Goal: Transaction & Acquisition: Book appointment/travel/reservation

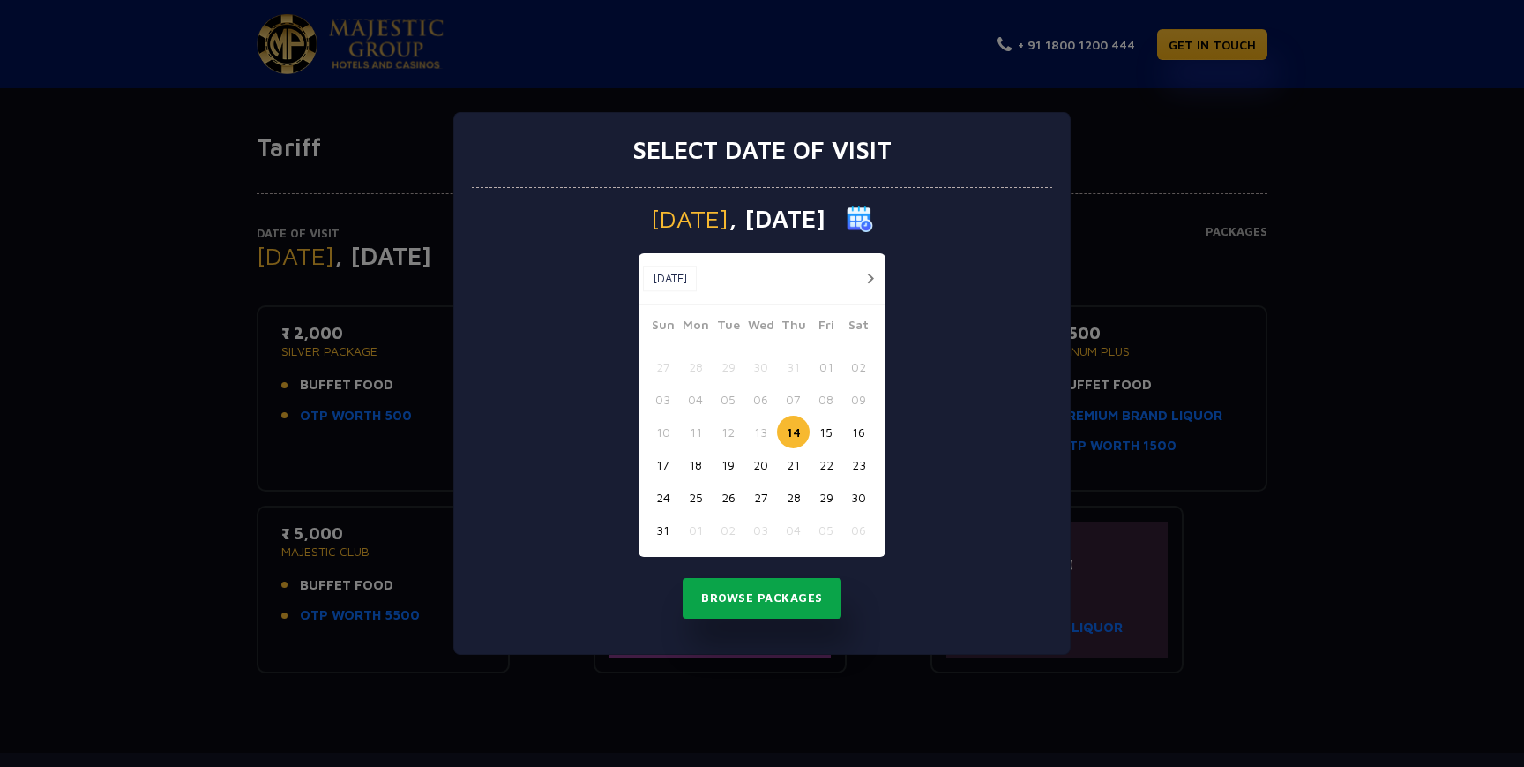
click at [760, 603] on button "Browse Packages" at bounding box center [762, 598] width 159 height 41
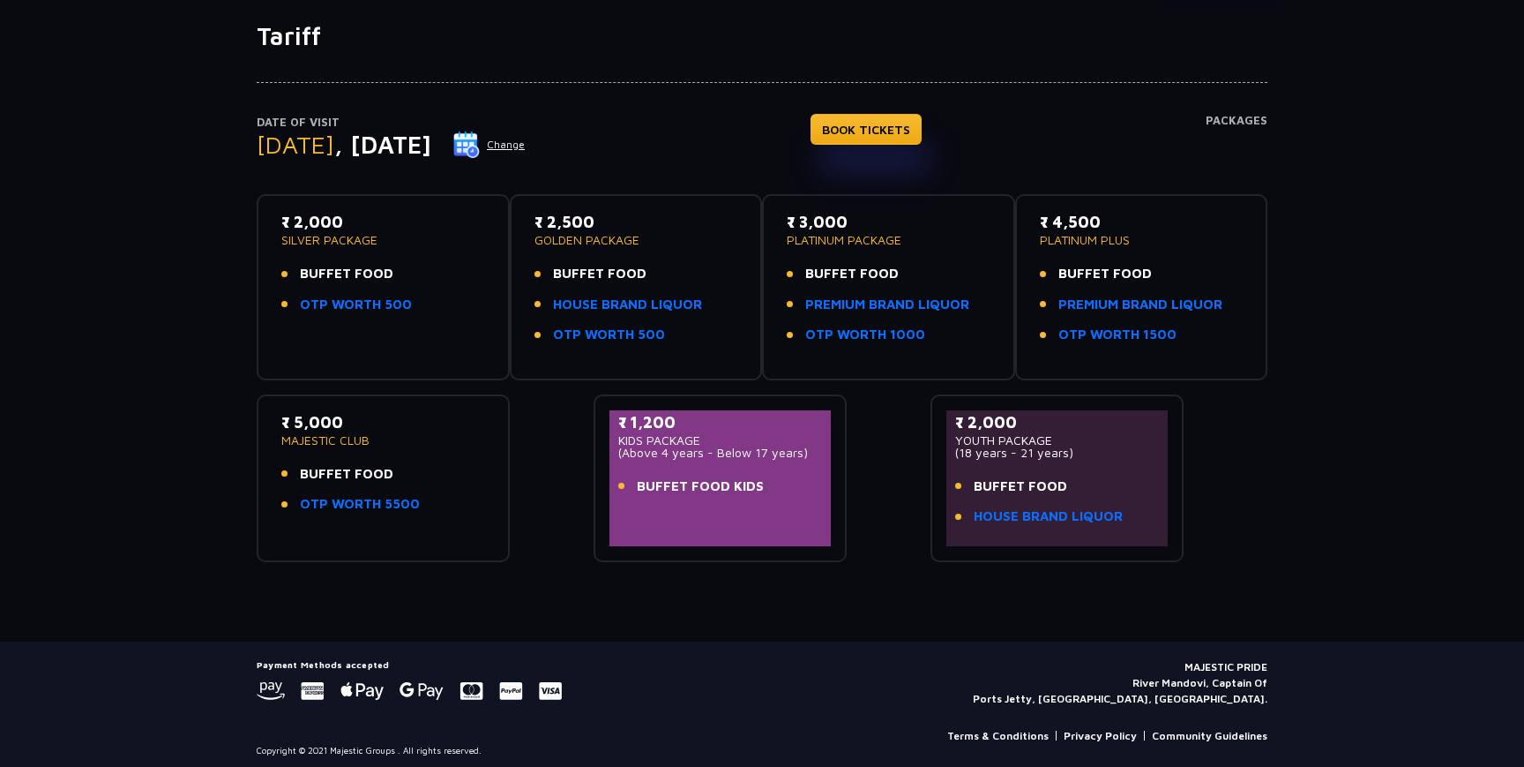
scroll to position [118, 0]
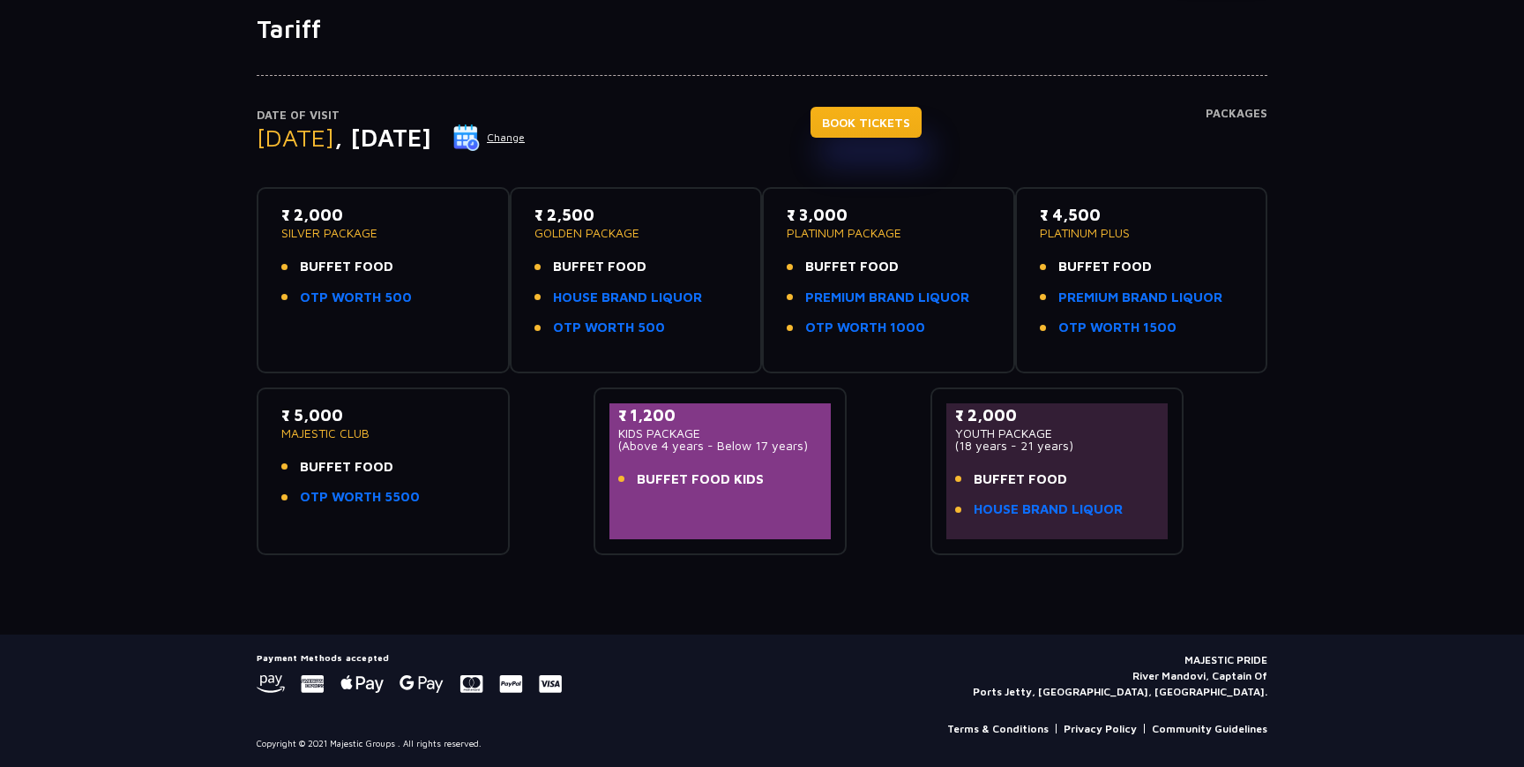
click at [906, 134] on link "BOOK TICKETS" at bounding box center [866, 122] width 111 height 31
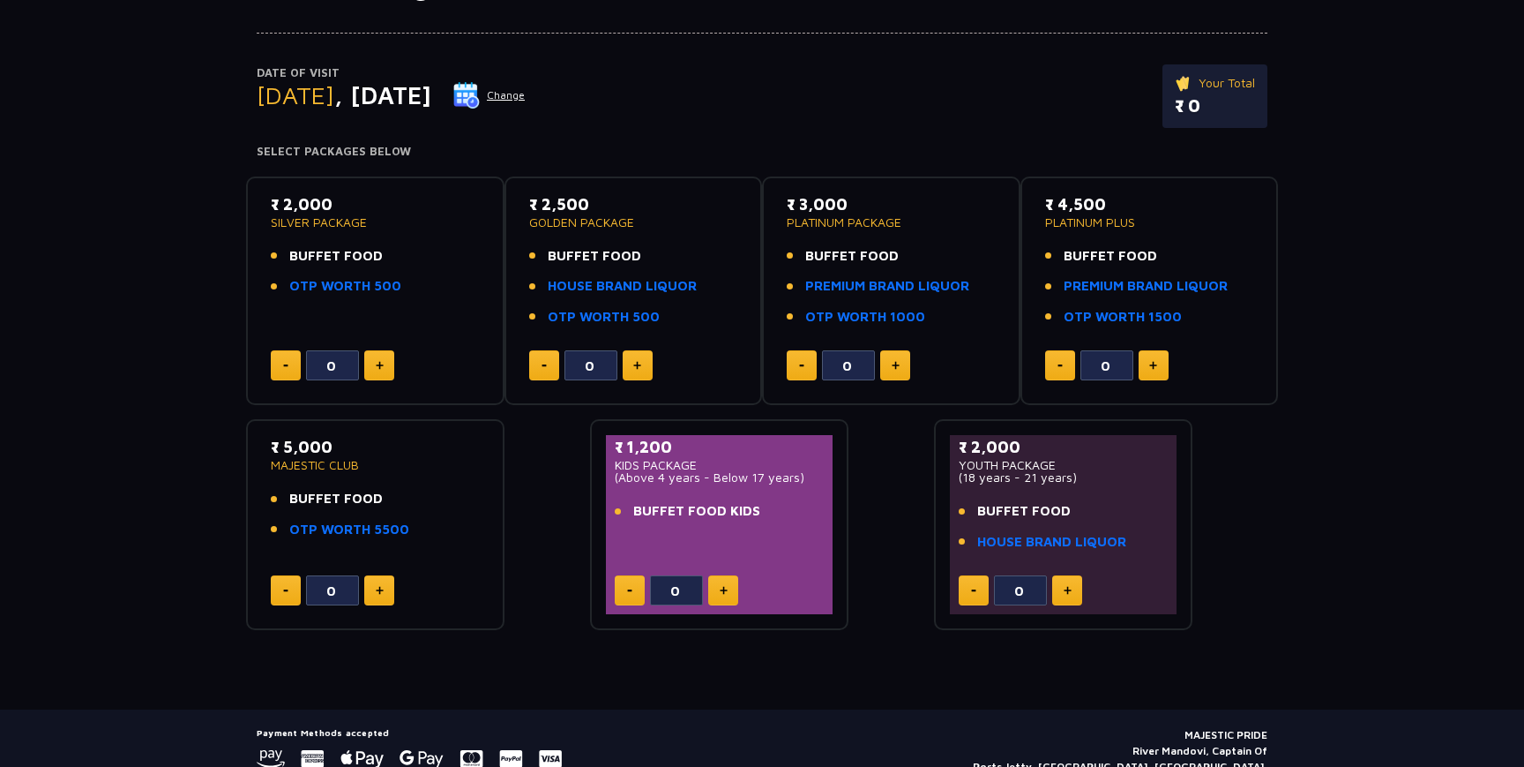
scroll to position [162, 0]
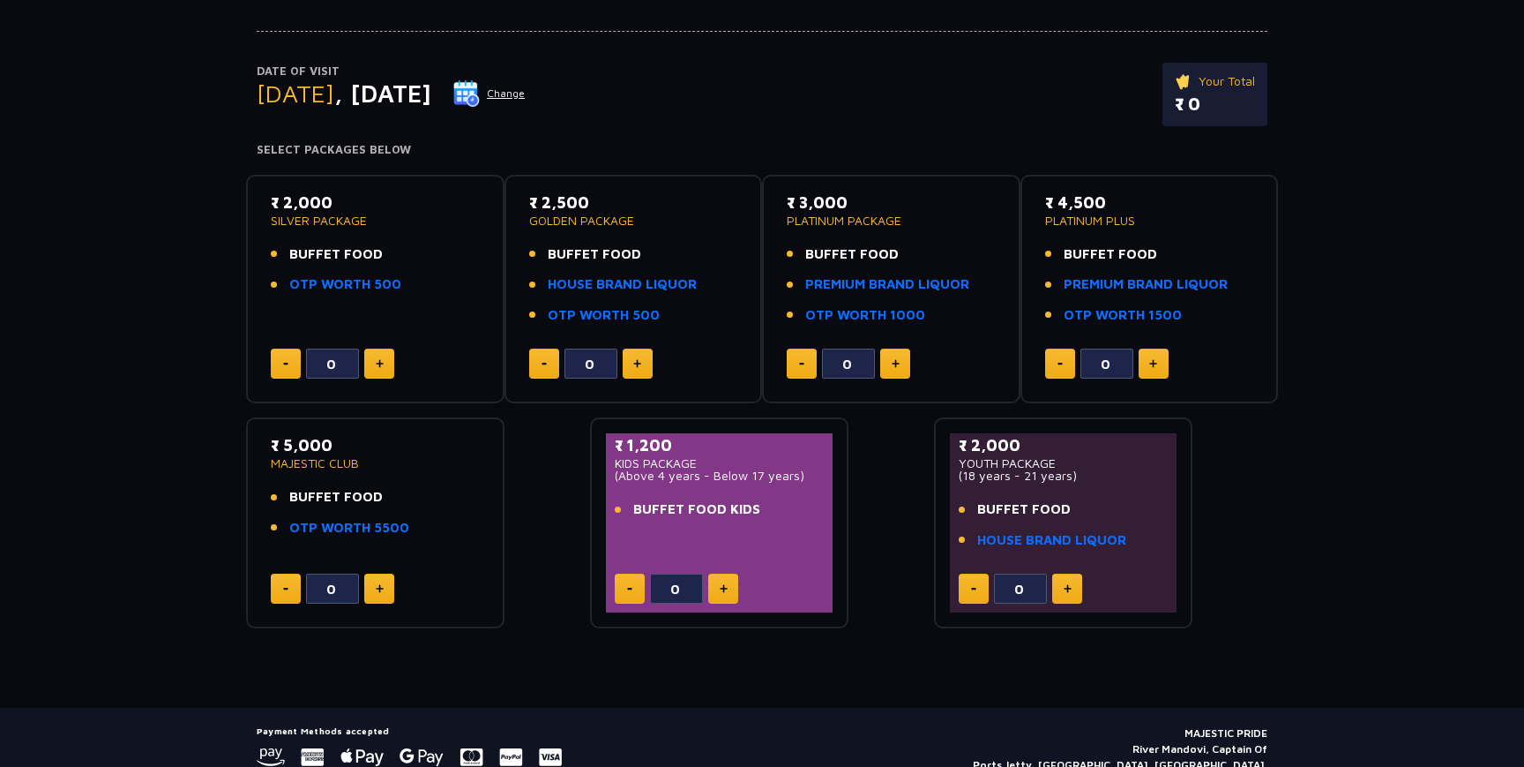
click at [385, 354] on button at bounding box center [379, 363] width 30 height 30
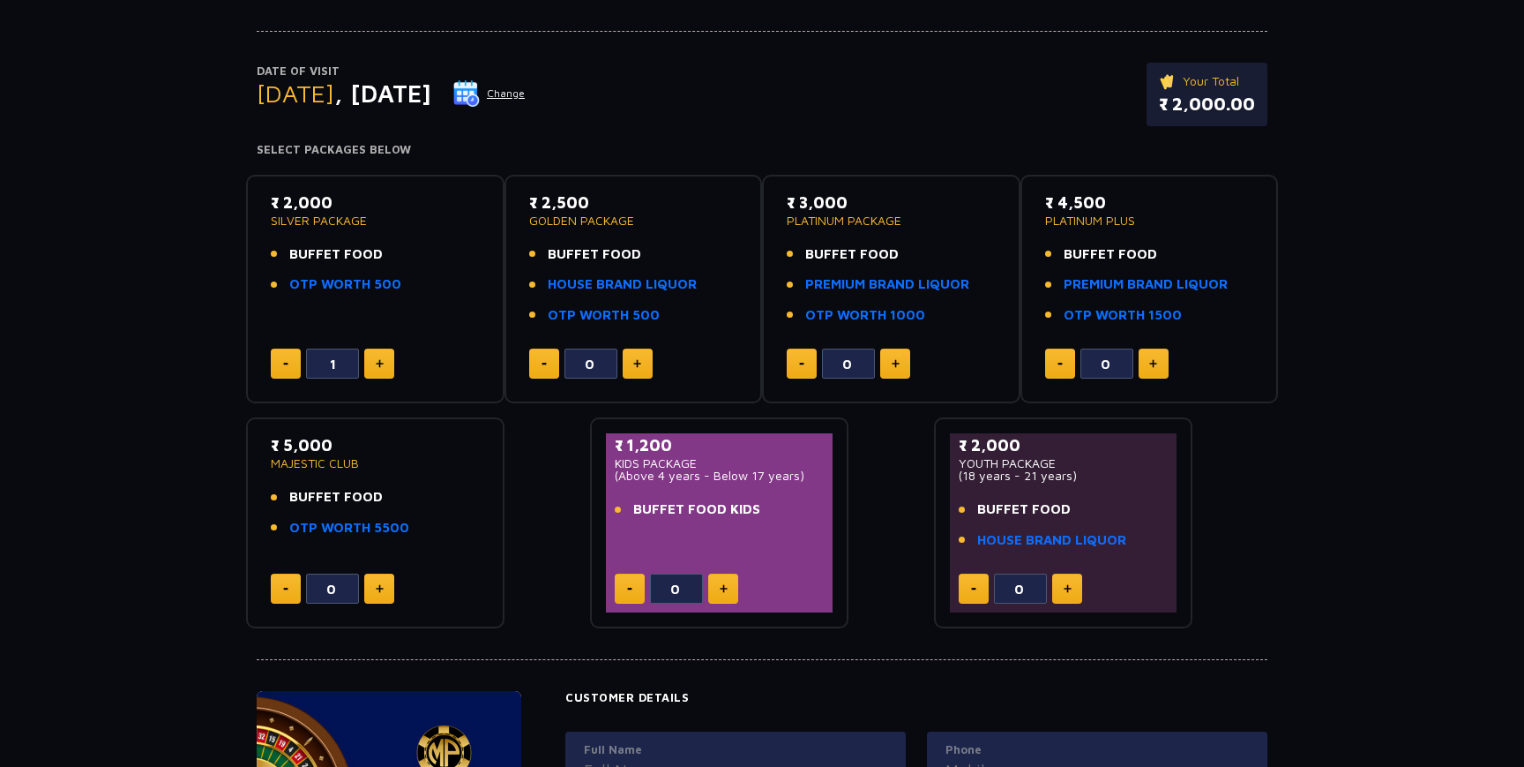
click at [385, 354] on button at bounding box center [379, 363] width 30 height 30
type input "2"
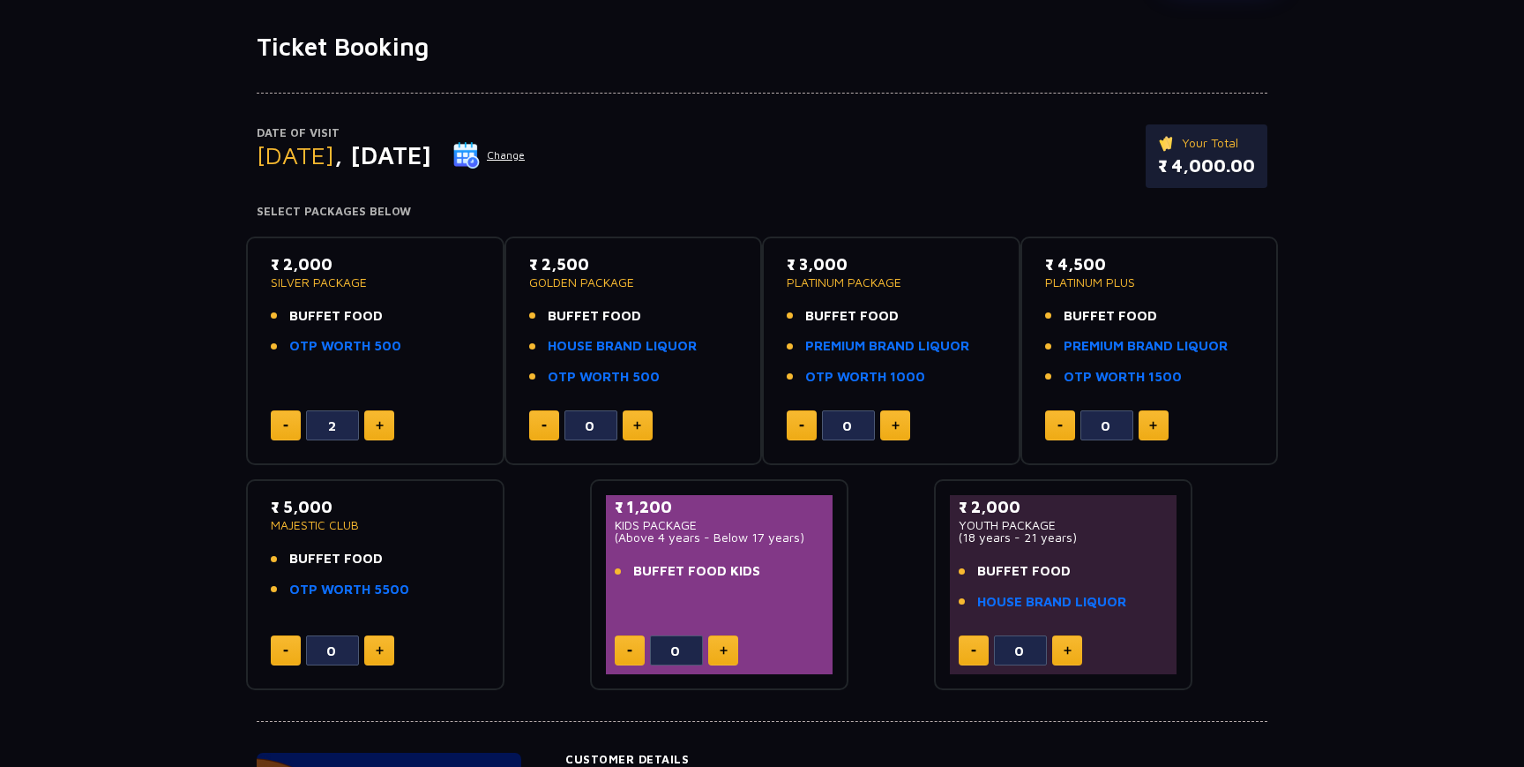
scroll to position [115, 0]
